Goal: Download file/media

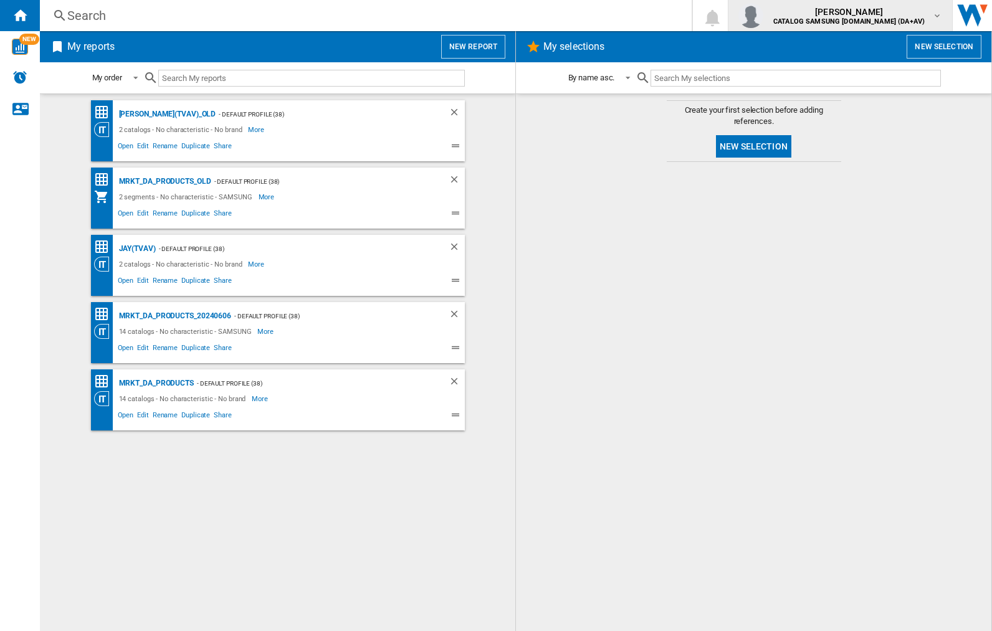
click at [763, 16] on img "button" at bounding box center [750, 15] width 25 height 25
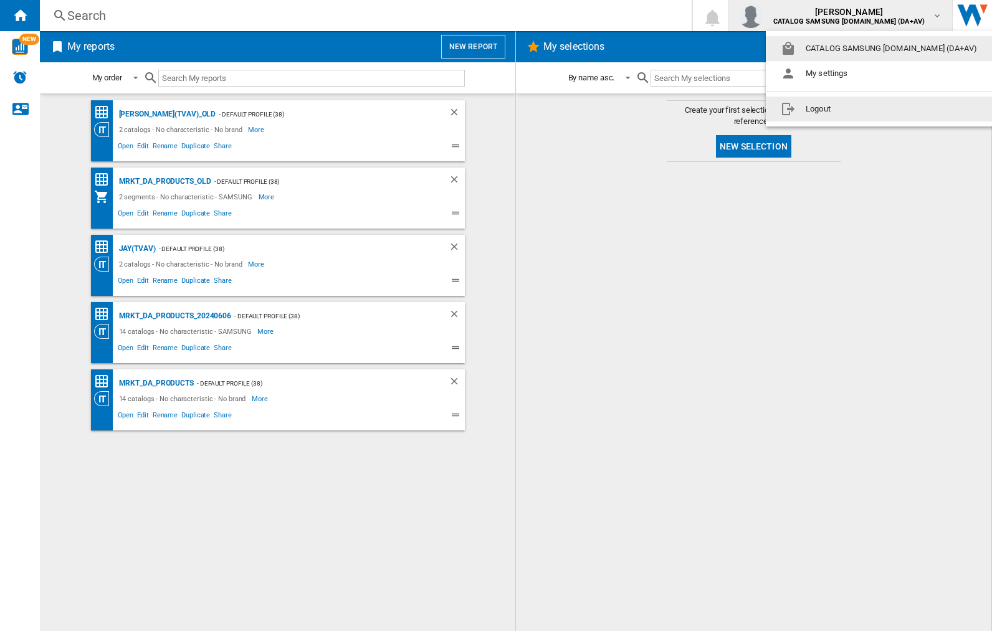
click at [862, 109] on button "Logout" at bounding box center [881, 109] width 231 height 25
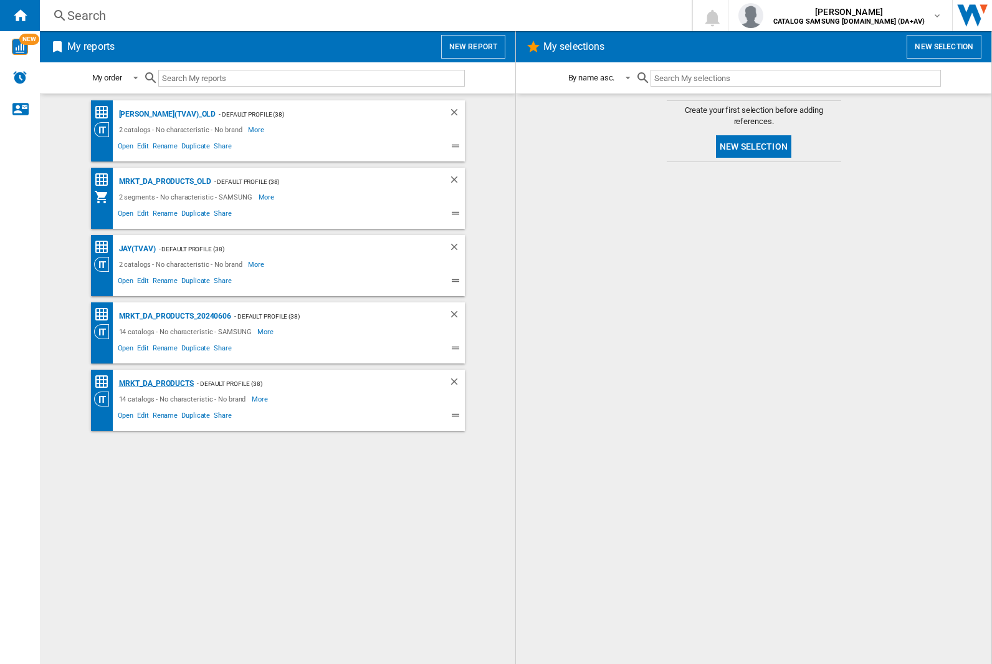
click at [156, 383] on div "MRKT_DA_PRODUCTS" at bounding box center [155, 384] width 78 height 16
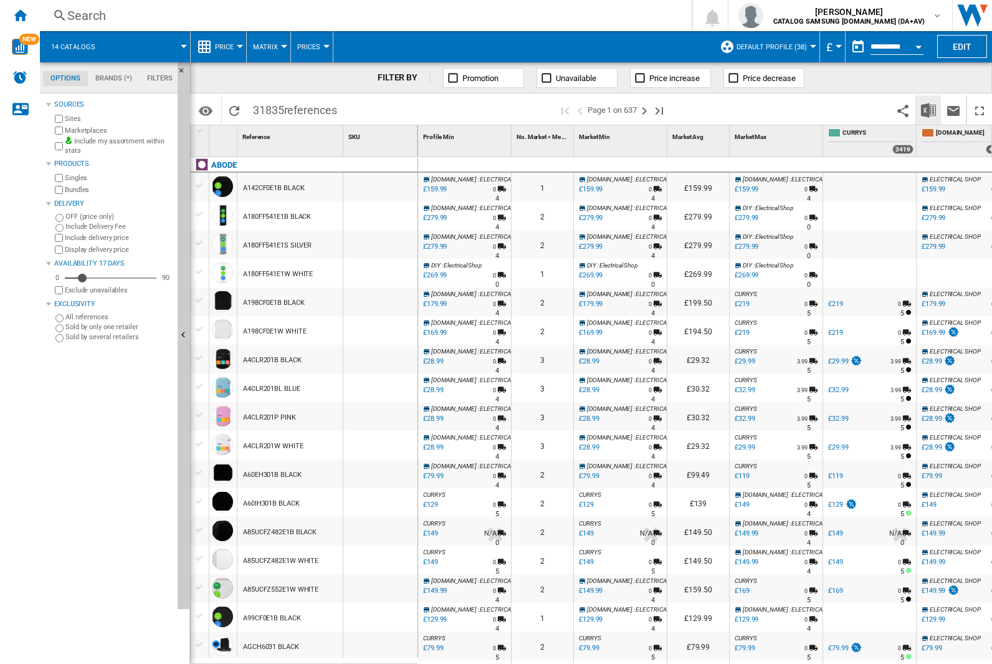
click at [928, 109] on img "Download in Excel" at bounding box center [928, 110] width 15 height 15
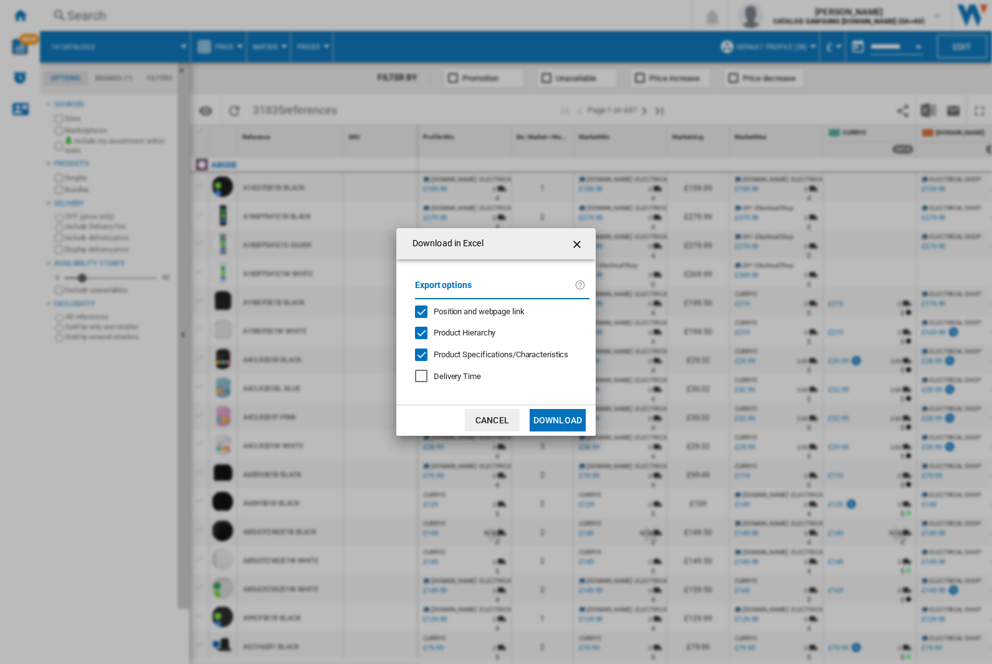
click at [471, 311] on span "Position and webpage link" at bounding box center [479, 311] width 91 height 9
click at [558, 420] on button "Download" at bounding box center [558, 420] width 56 height 22
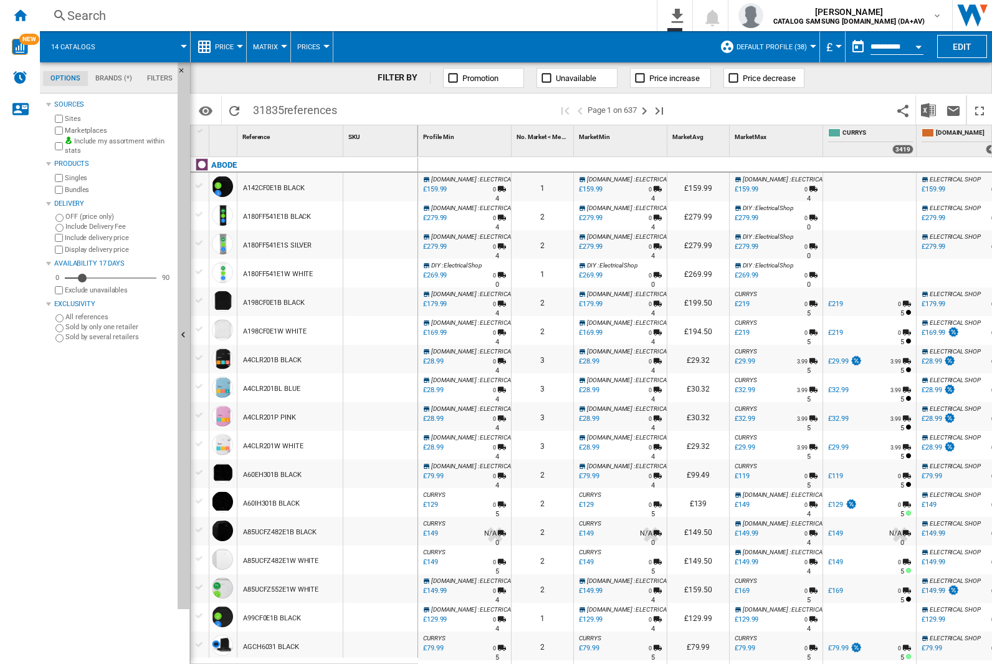
click at [909, 83] on div "FILTER BY Promotion Unavailable Price increase Price decrease" at bounding box center [591, 77] width 802 height 31
